Goal: Task Accomplishment & Management: Manage account settings

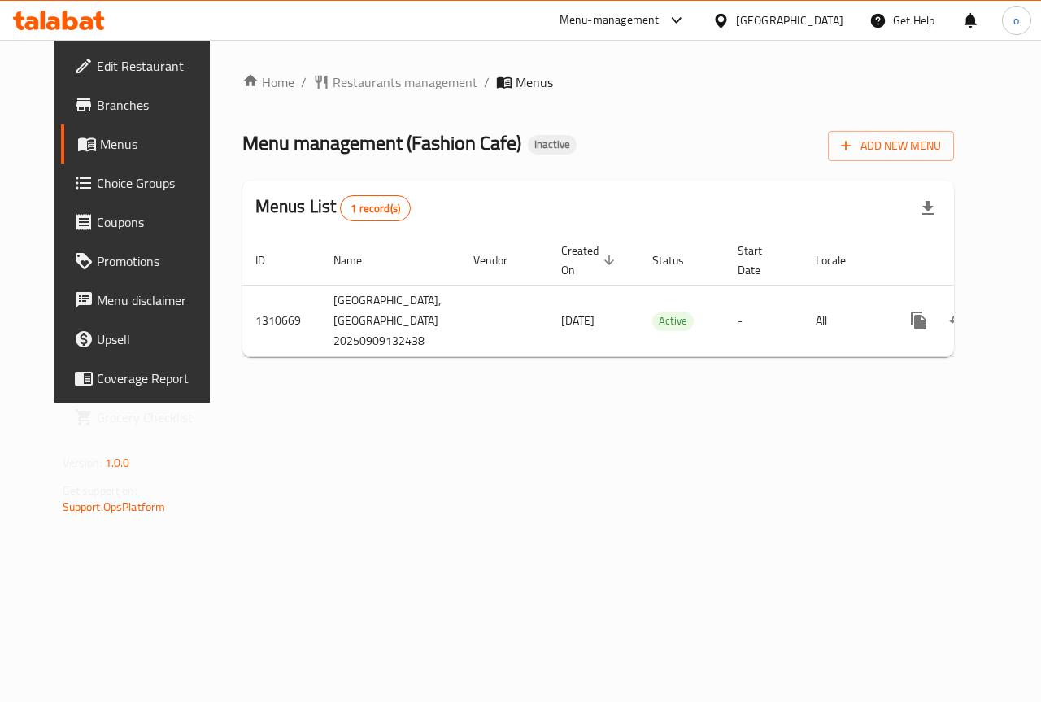
click at [107, 196] on link "Choice Groups" at bounding box center [145, 182] width 168 height 39
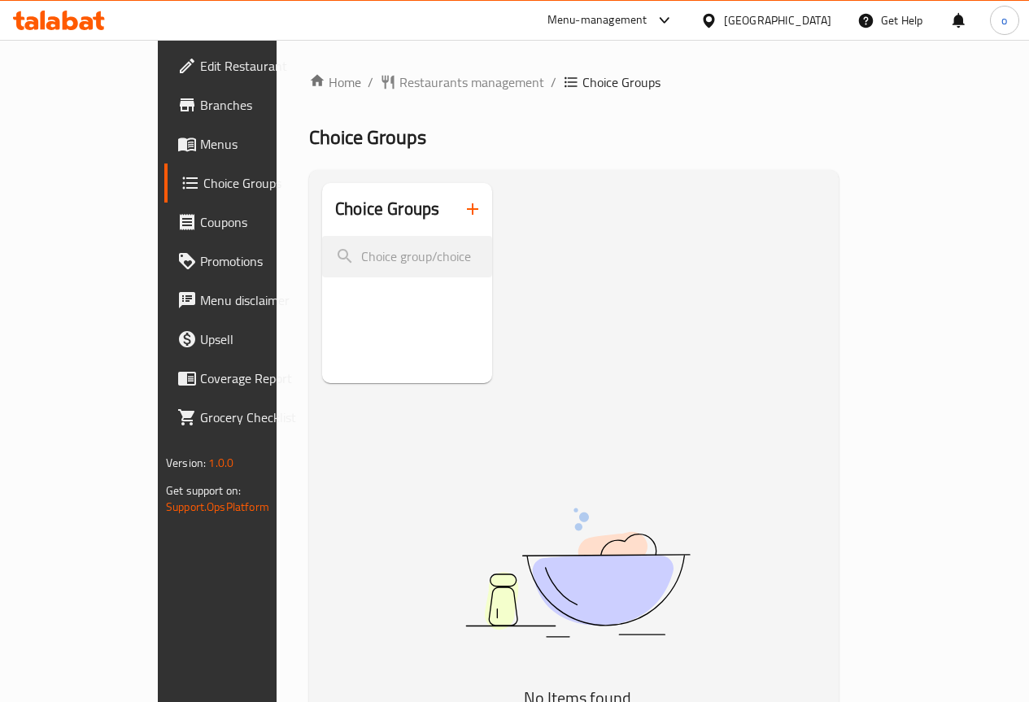
click at [200, 99] on span "Branches" at bounding box center [258, 105] width 116 height 20
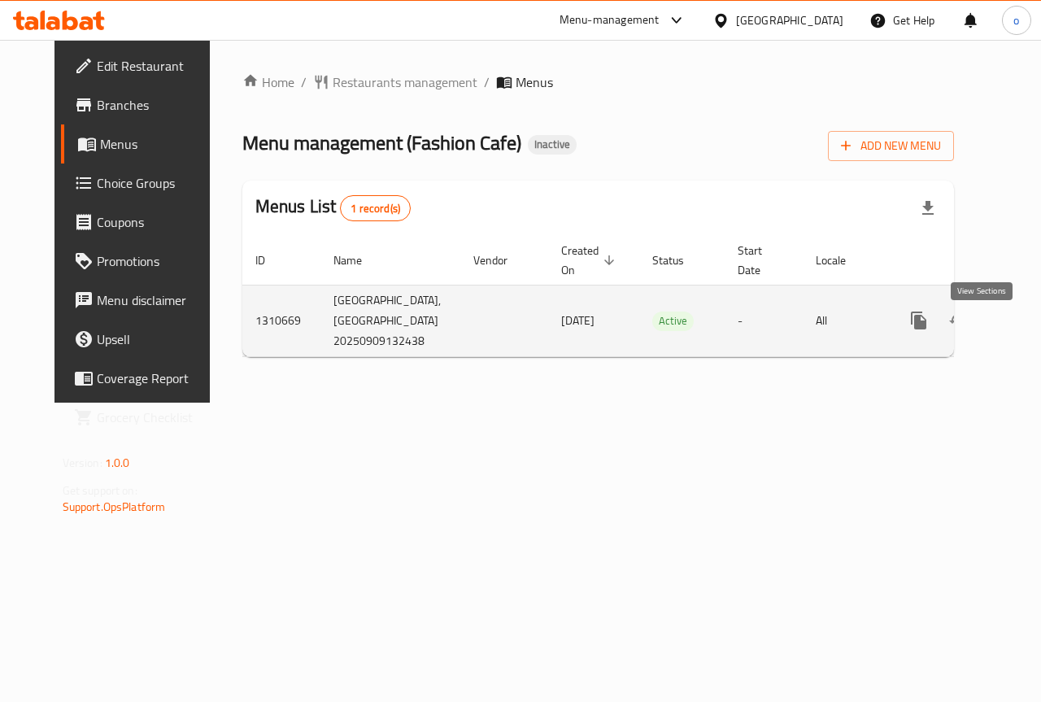
click at [1026, 324] on icon "enhanced table" at bounding box center [1036, 321] width 20 height 20
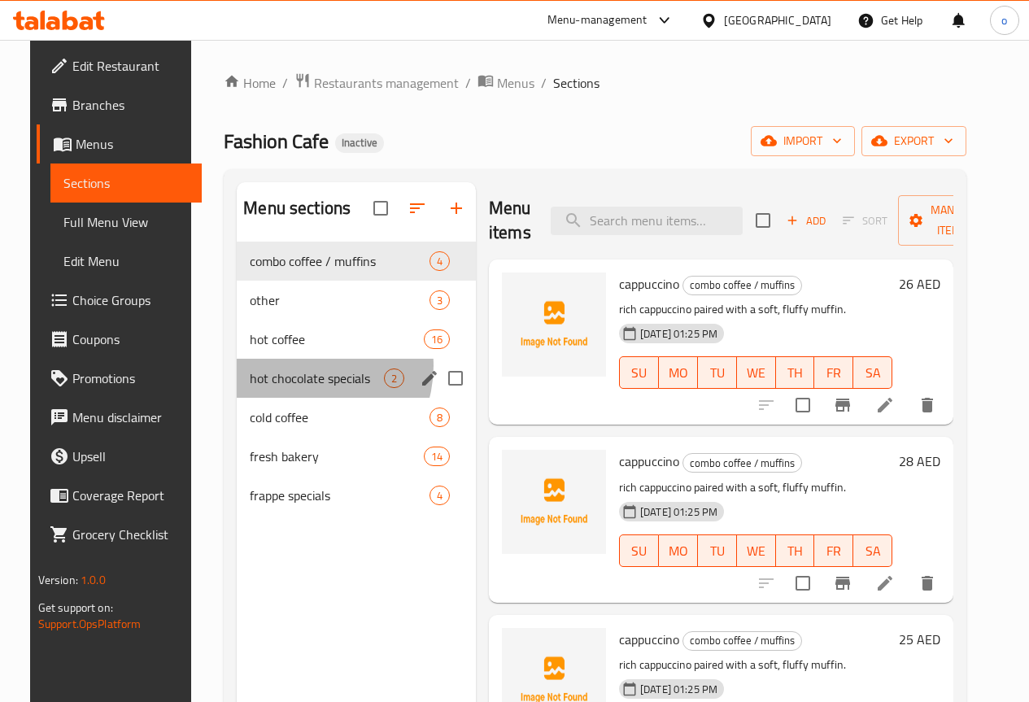
click at [285, 390] on div "hot chocolate specials 2" at bounding box center [356, 378] width 239 height 39
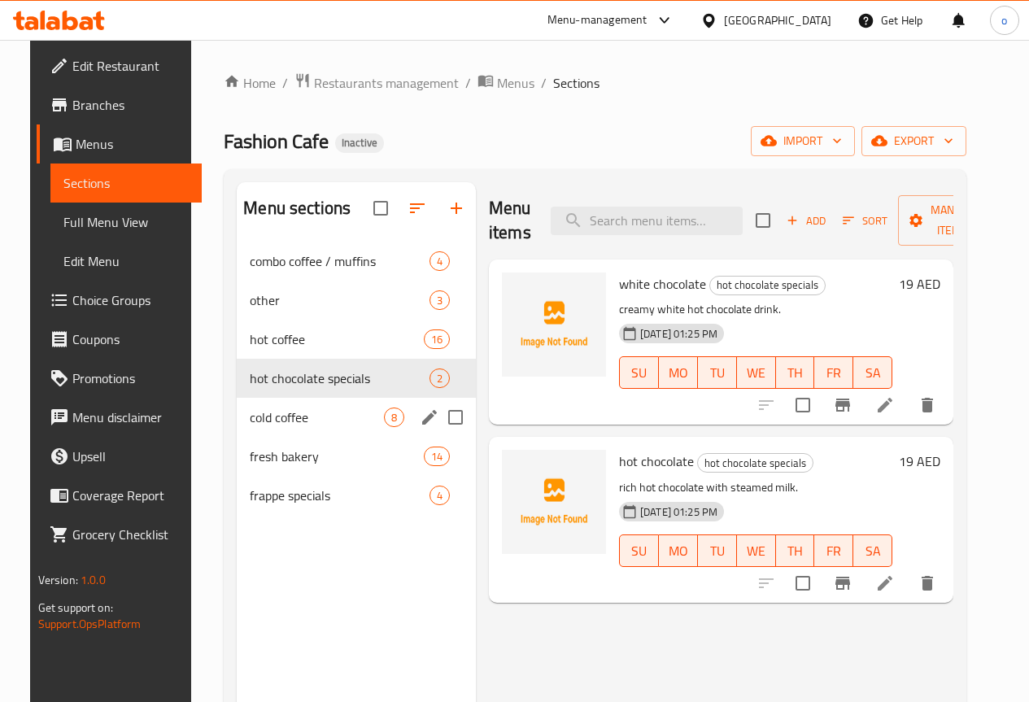
click at [273, 427] on span "cold coffee" at bounding box center [317, 417] width 134 height 20
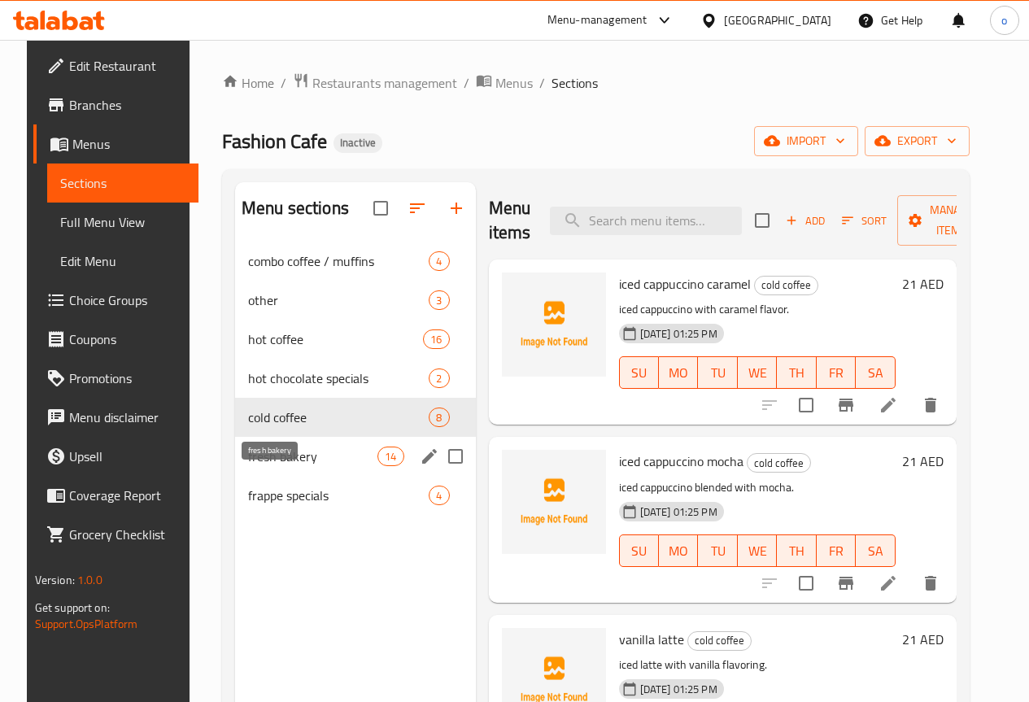
click at [273, 466] on span "fresh bakery" at bounding box center [312, 456] width 129 height 20
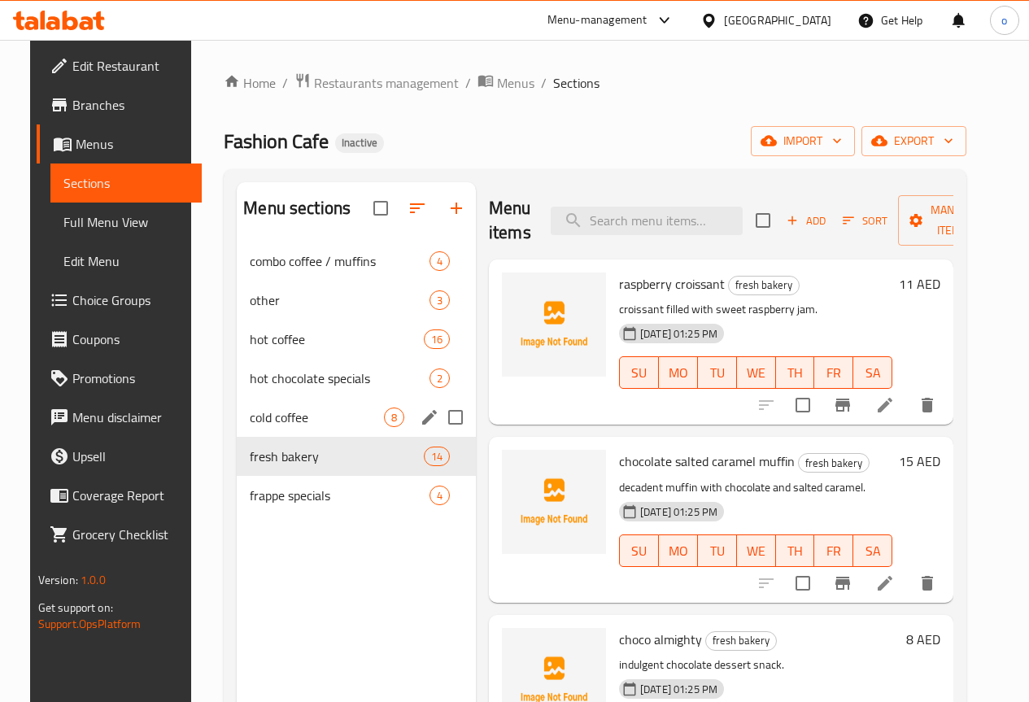
scroll to position [228, 0]
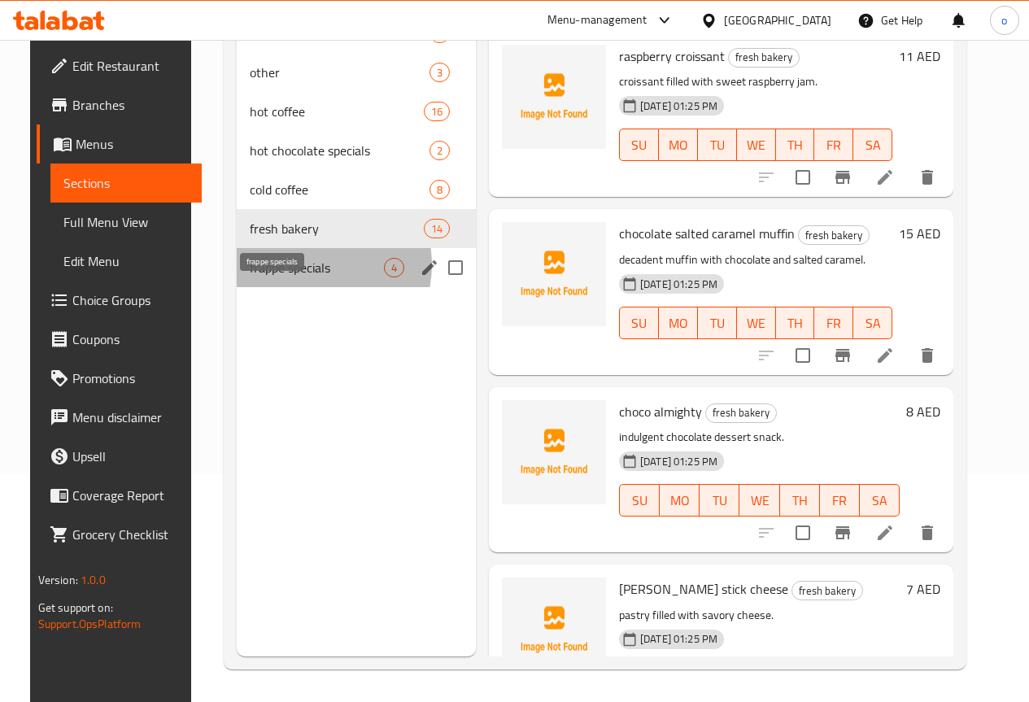
click at [290, 277] on span "frappe specials" at bounding box center [317, 268] width 134 height 20
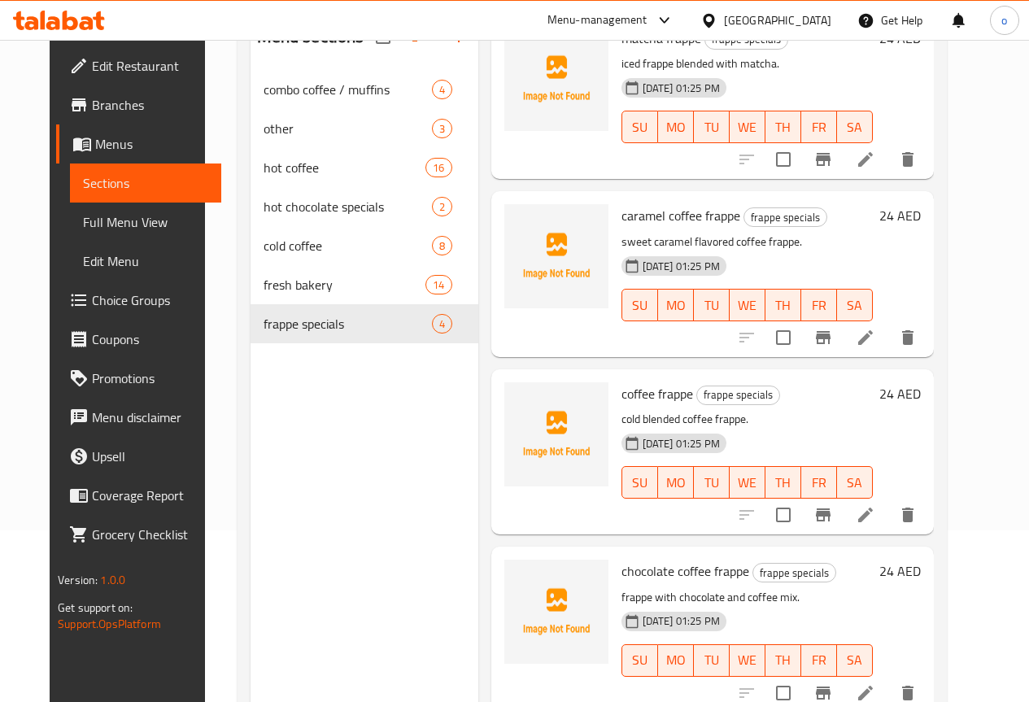
scroll to position [146, 0]
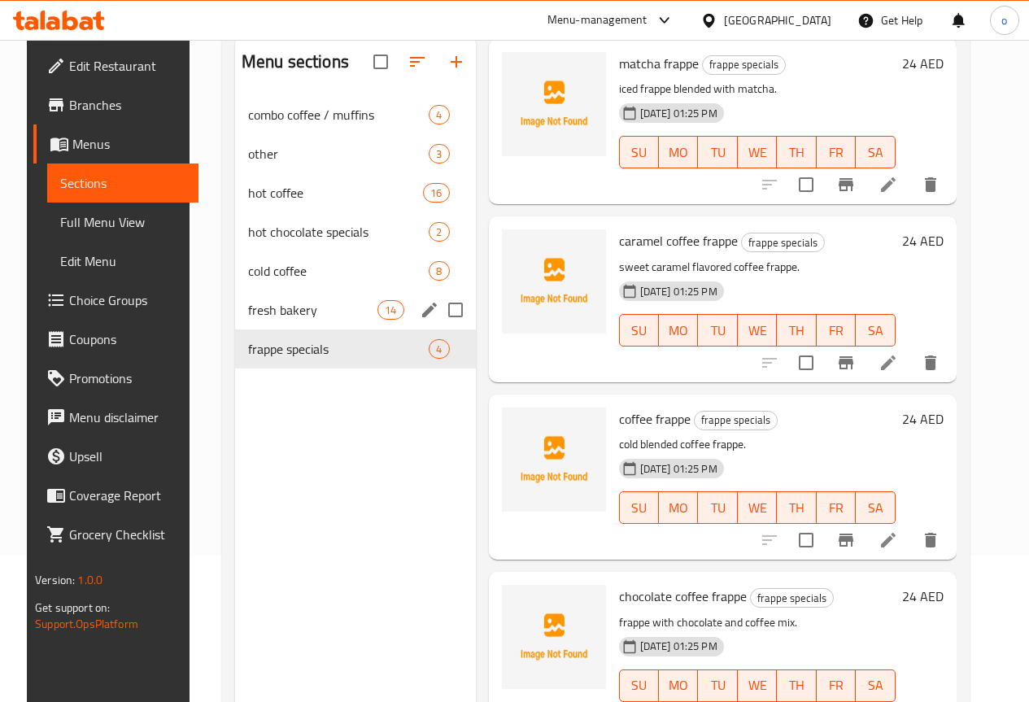
click at [298, 320] on span "fresh bakery" at bounding box center [312, 310] width 129 height 20
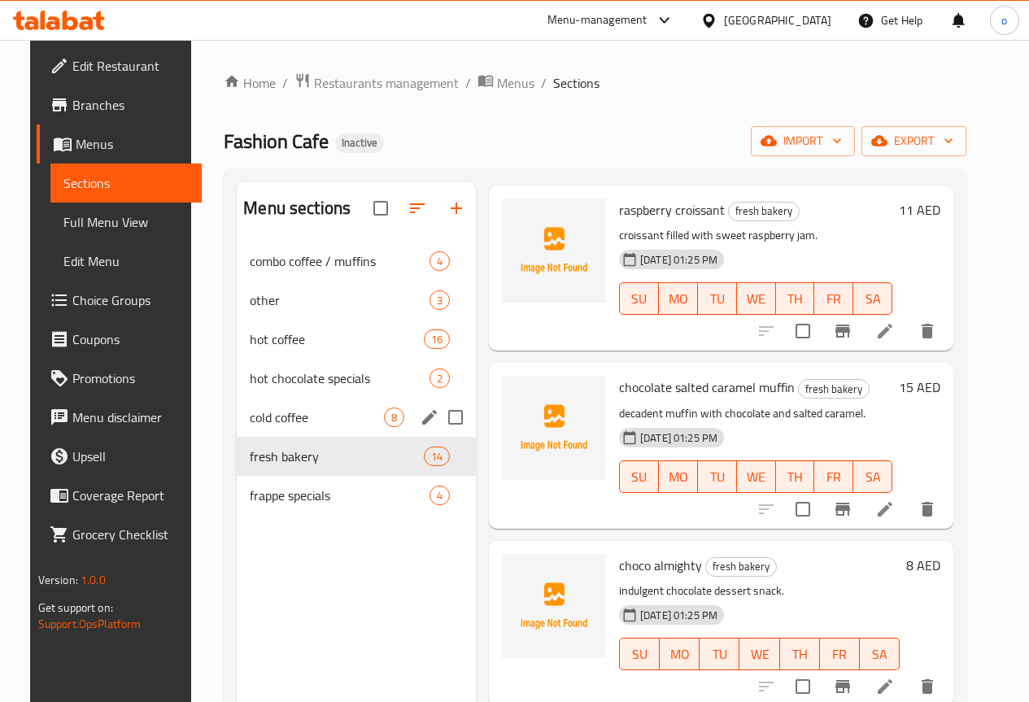
click at [290, 429] on div "cold coffee 8" at bounding box center [356, 417] width 239 height 39
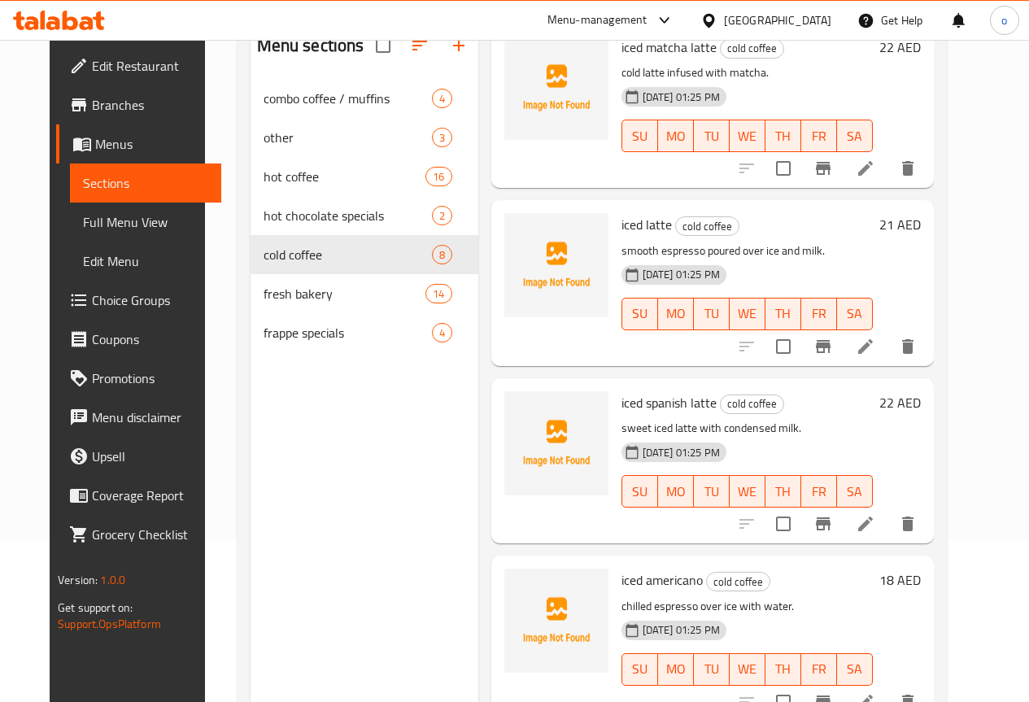
scroll to position [228, 0]
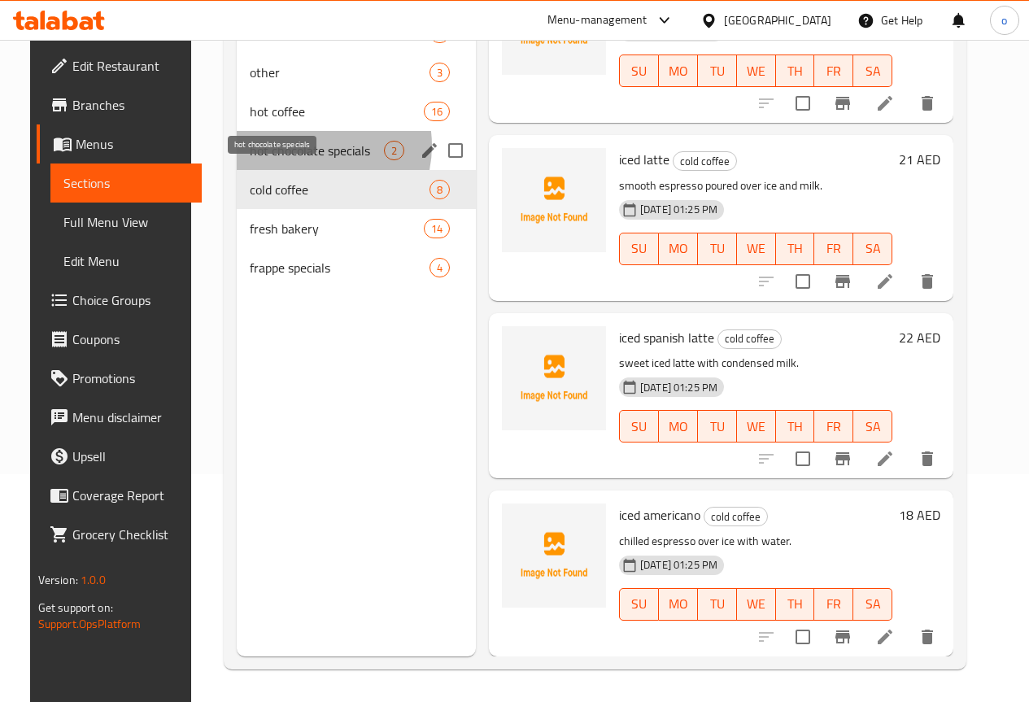
click at [289, 160] on span "hot chocolate specials" at bounding box center [317, 151] width 134 height 20
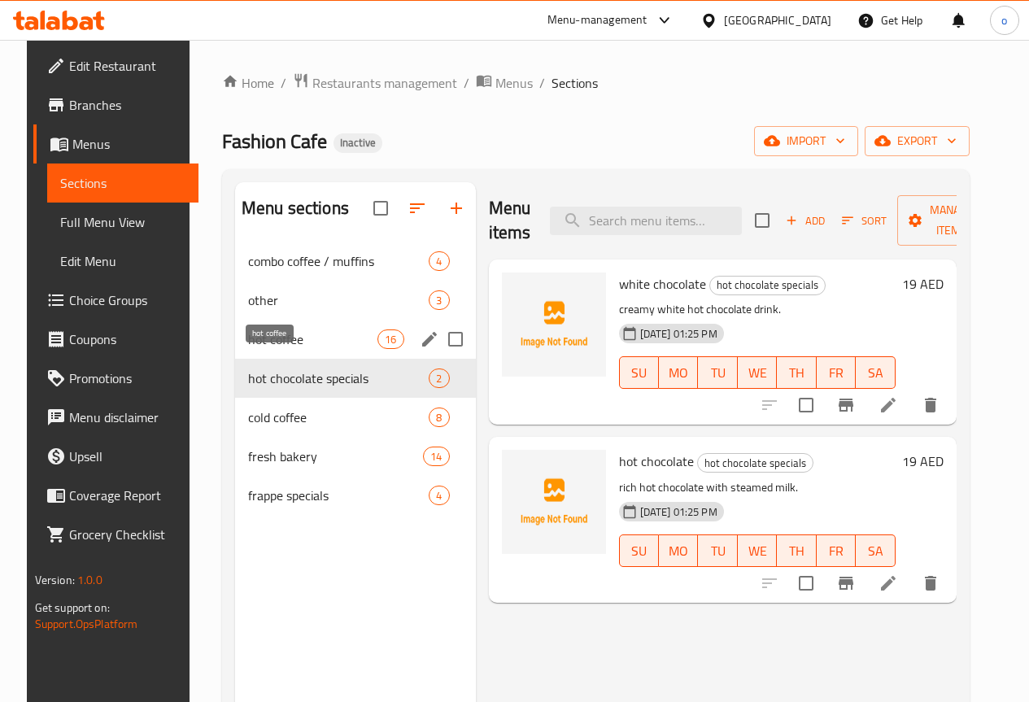
click at [283, 349] on span "hot coffee" at bounding box center [312, 339] width 129 height 20
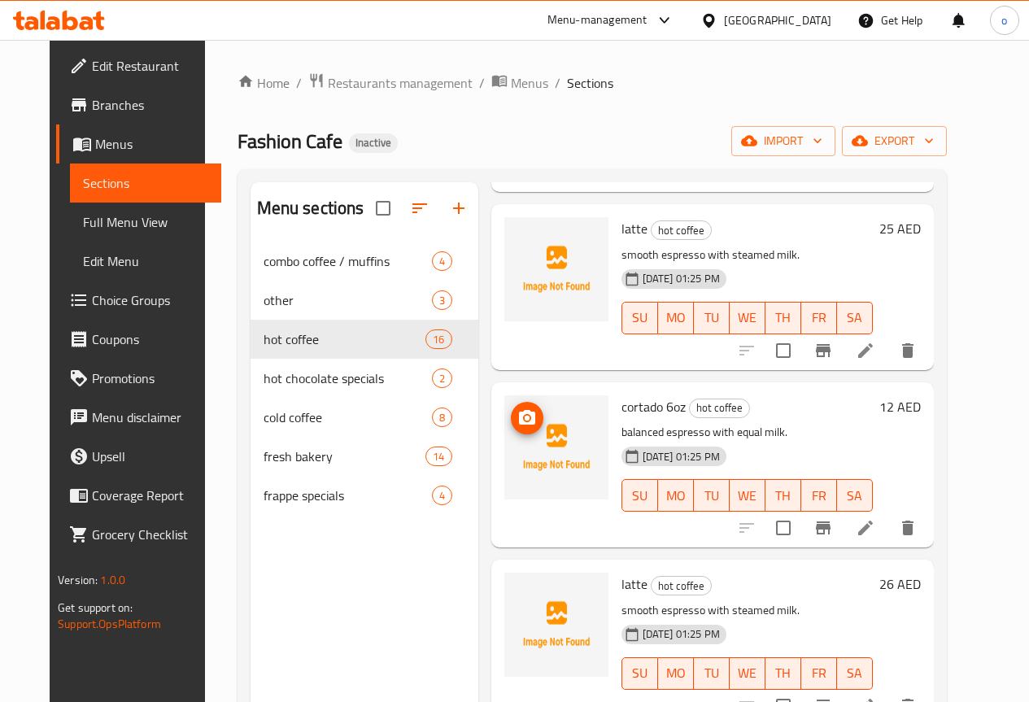
scroll to position [1301, 0]
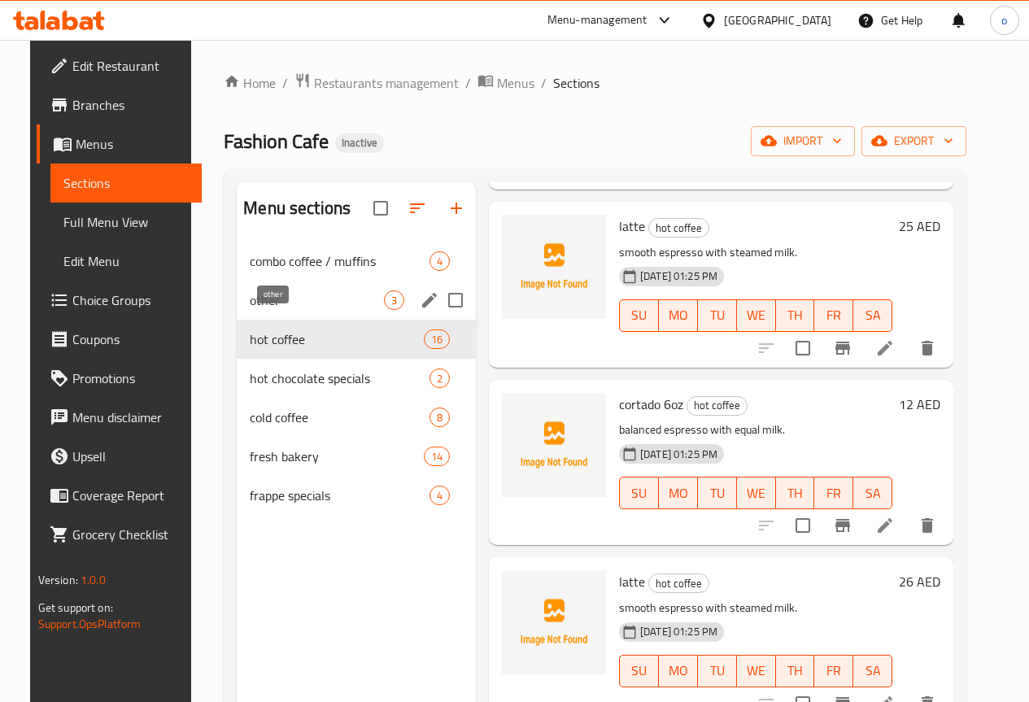
click at [285, 310] on span "other" at bounding box center [317, 300] width 134 height 20
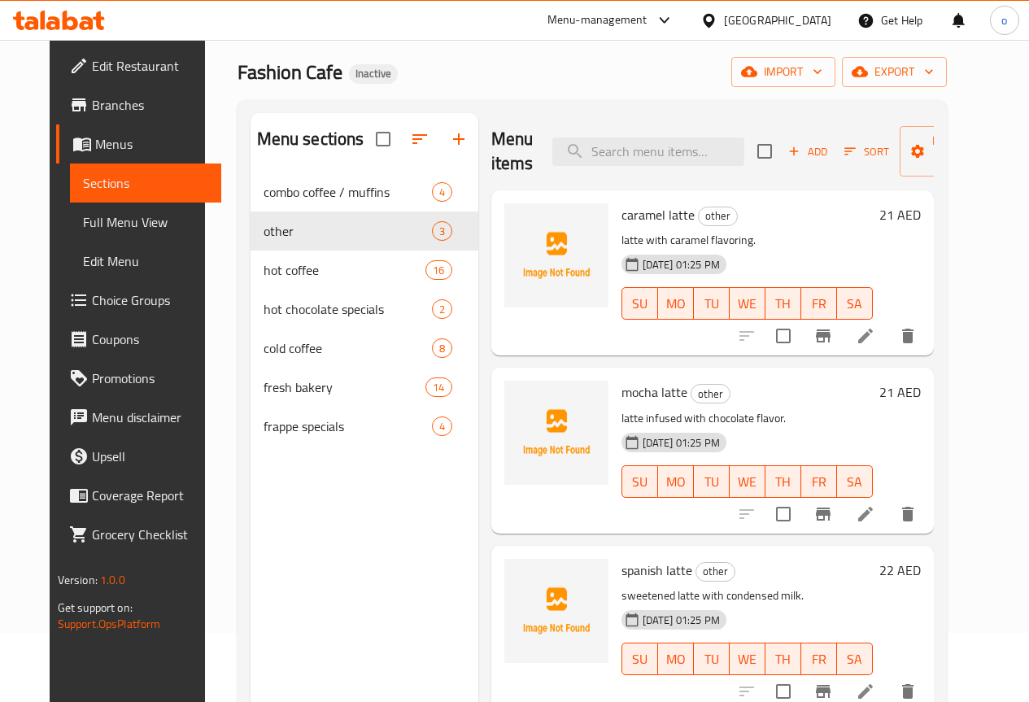
scroll to position [163, 0]
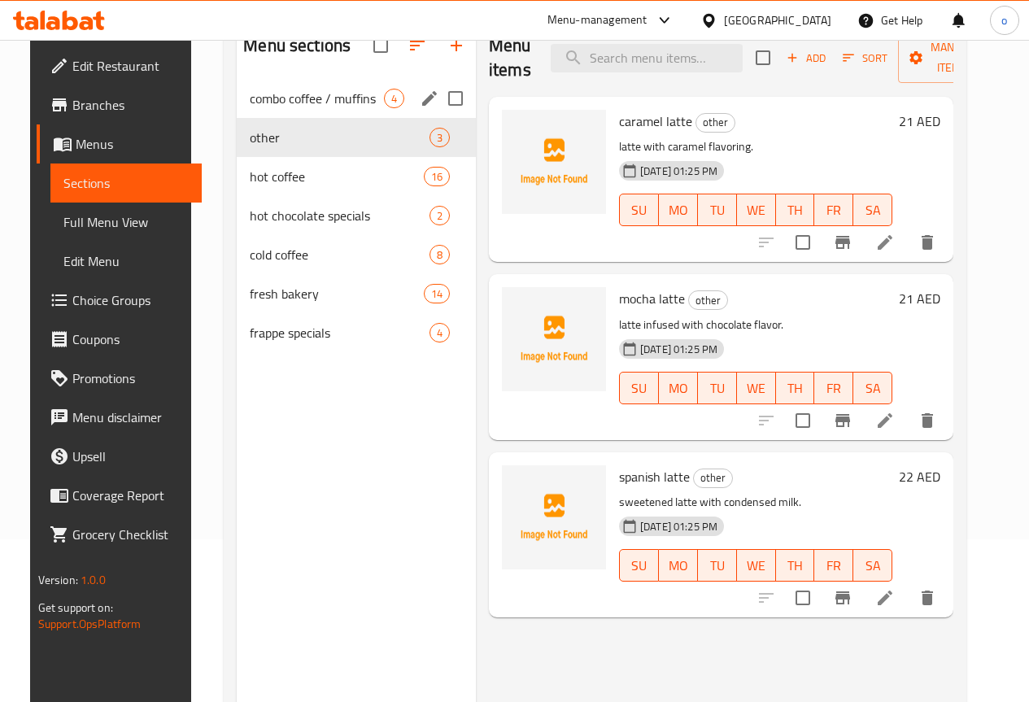
click at [284, 118] on div "combo coffee / muffins 4" at bounding box center [356, 98] width 239 height 39
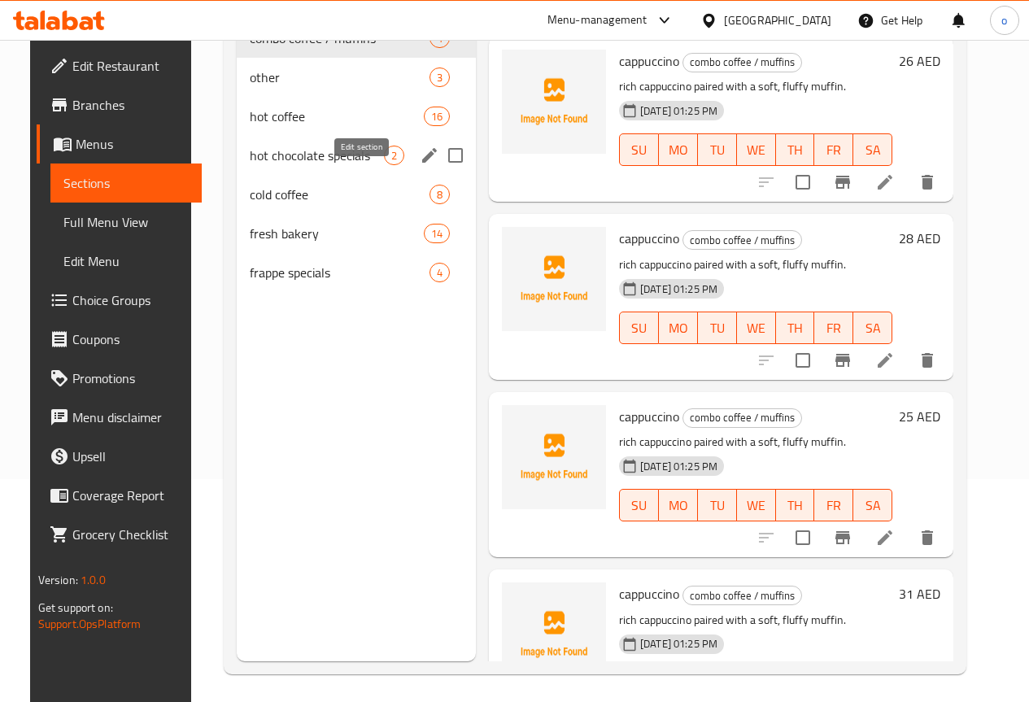
scroll to position [65, 0]
